Goal: Task Accomplishment & Management: Use online tool/utility

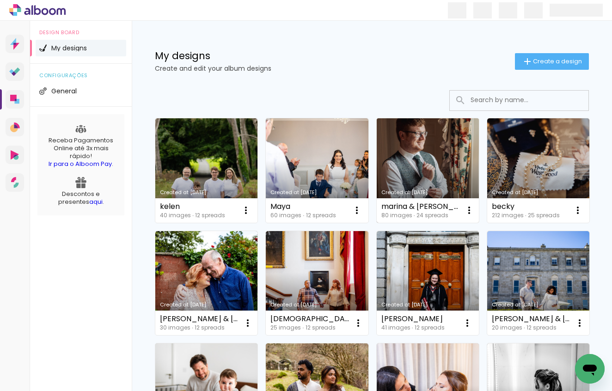
click at [412, 148] on link "Created at [DATE]" at bounding box center [428, 170] width 102 height 104
